Goal: Book appointment/travel/reservation

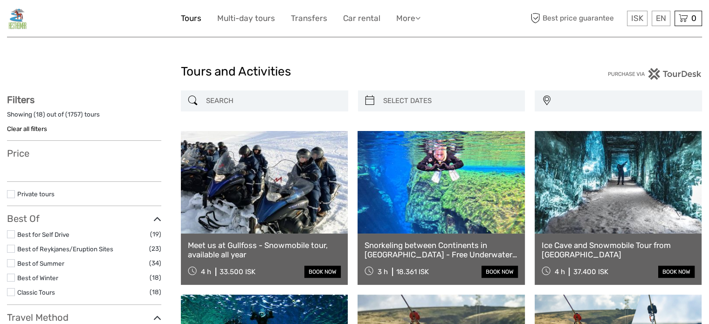
click at [199, 19] on link "Tours" at bounding box center [191, 19] width 21 height 14
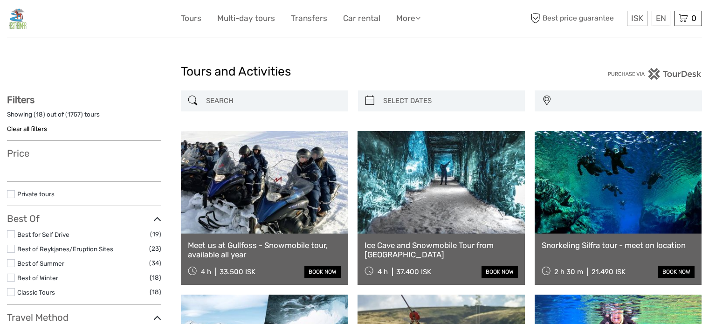
select select
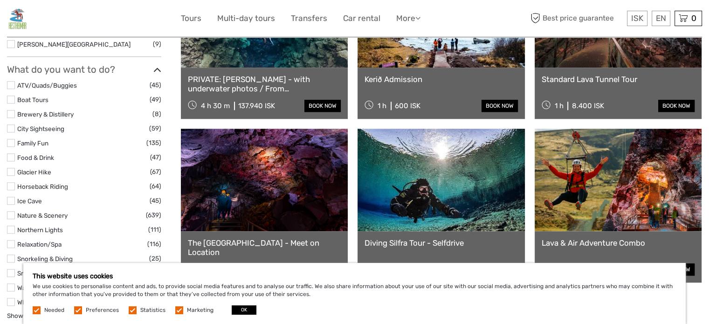
scroll to position [823, 0]
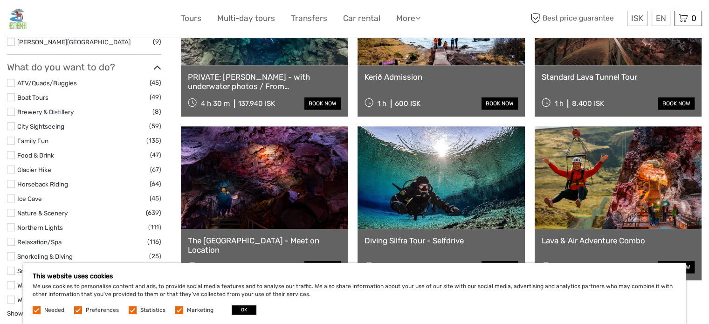
drag, startPoint x: 9, startPoint y: 186, endPoint x: 11, endPoint y: 179, distance: 6.7
click at [9, 185] on label at bounding box center [11, 184] width 8 height 8
click at [0, 0] on input "checkbox" at bounding box center [0, 0] width 0 height 0
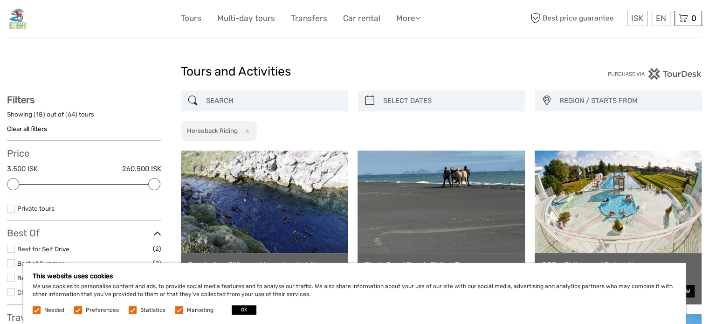
click at [21, 25] on img at bounding box center [17, 18] width 21 height 23
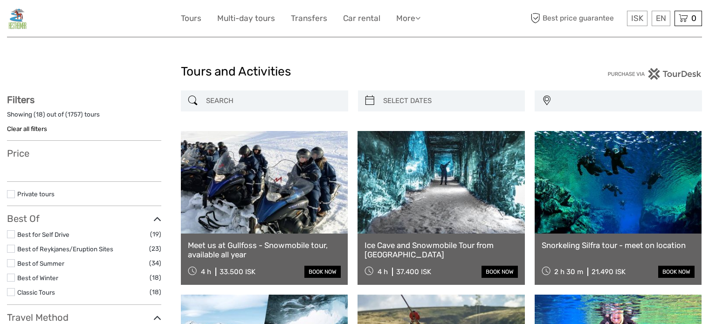
select select
